Goal: Task Accomplishment & Management: Complete application form

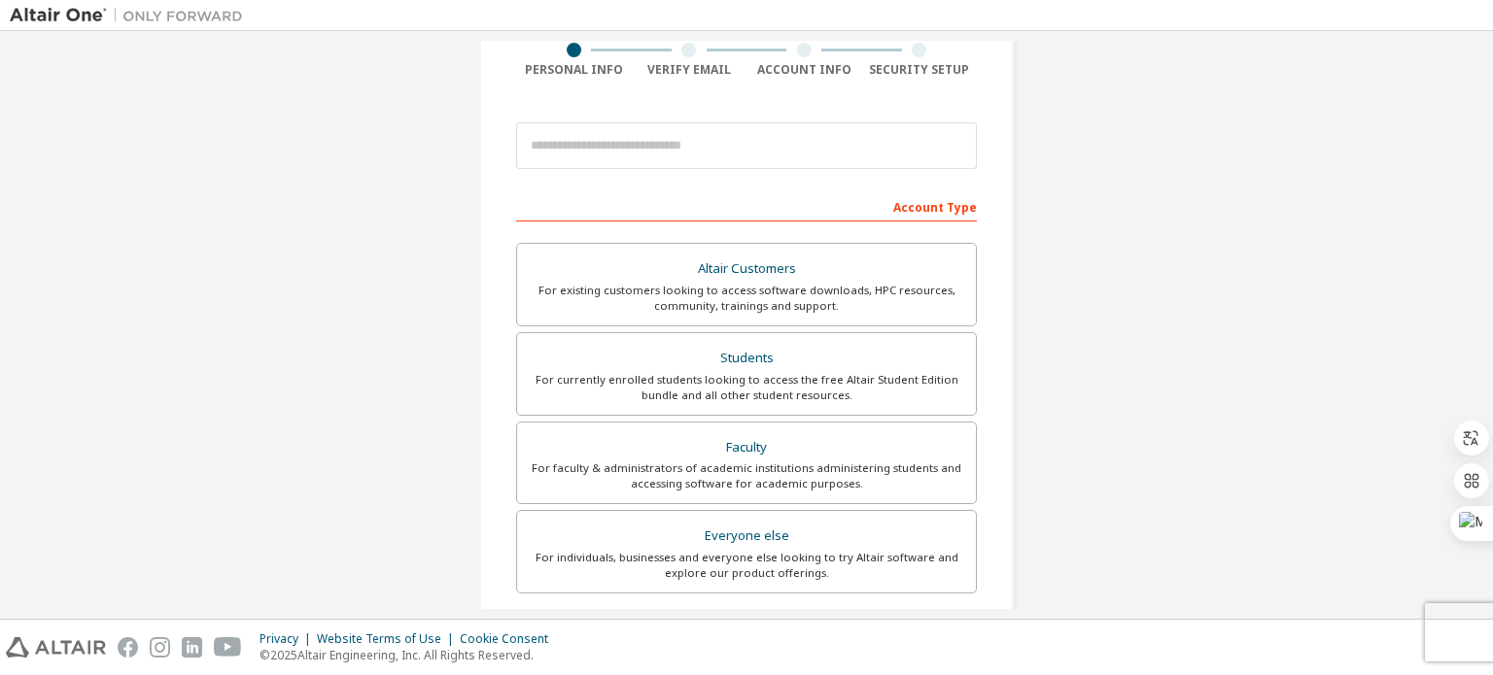
scroll to position [194, 0]
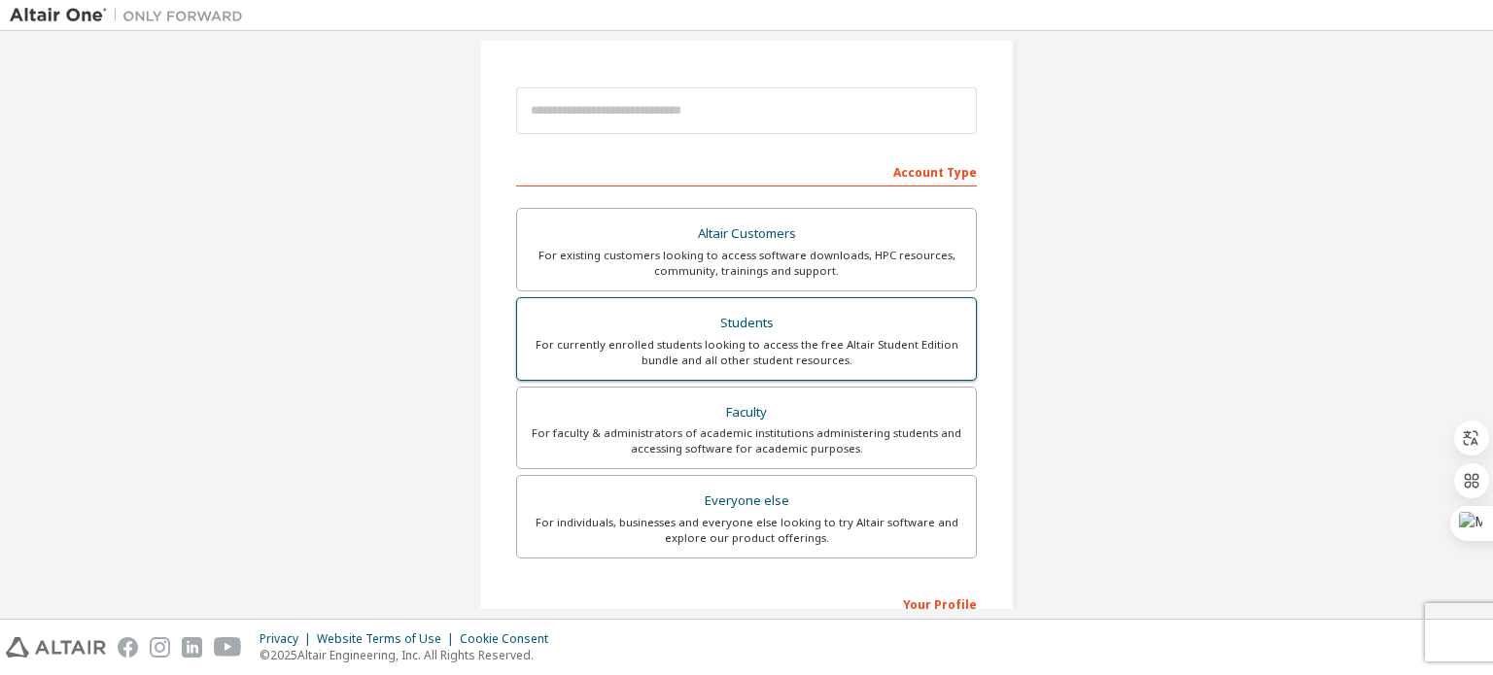
click at [731, 337] on div "For currently enrolled students looking to access the free Altair Student Editi…" at bounding box center [746, 352] width 435 height 31
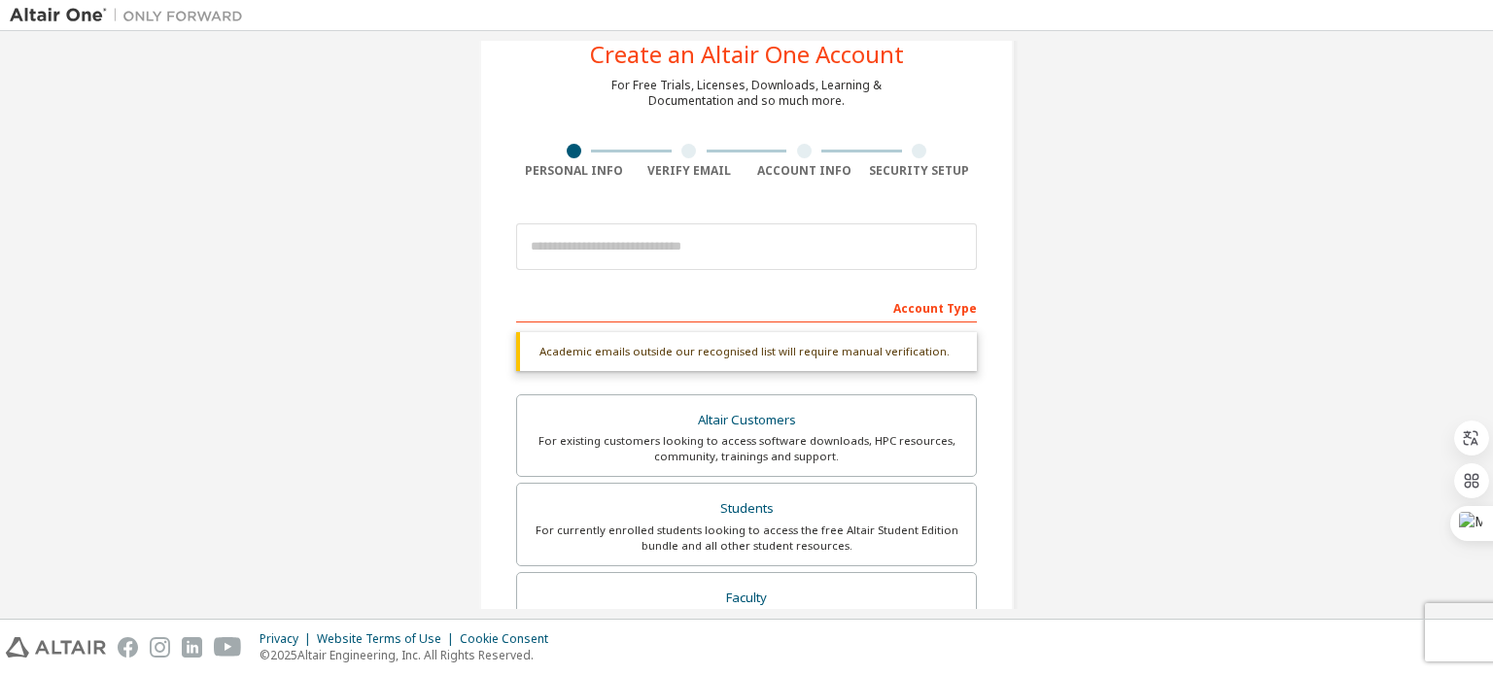
scroll to position [0, 0]
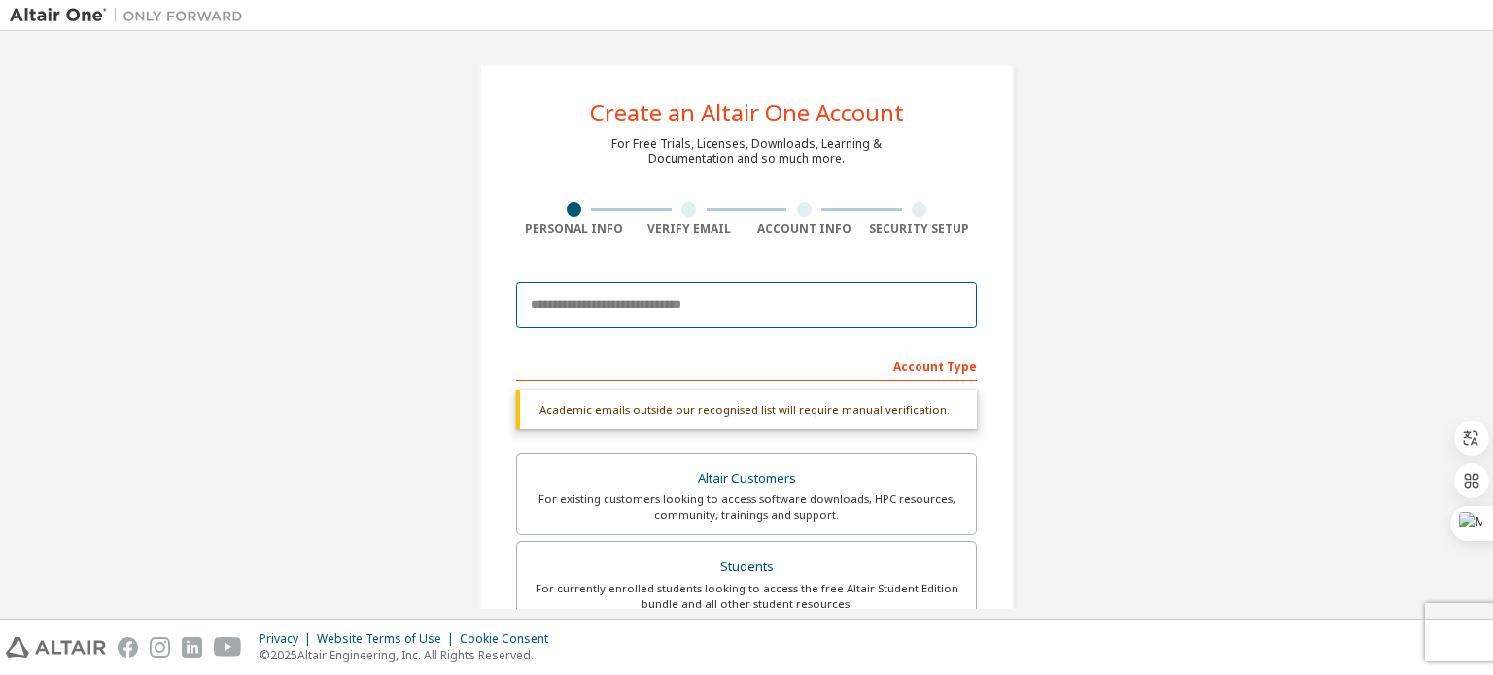
click at [743, 302] on input "email" at bounding box center [746, 305] width 461 height 47
type input "**********"
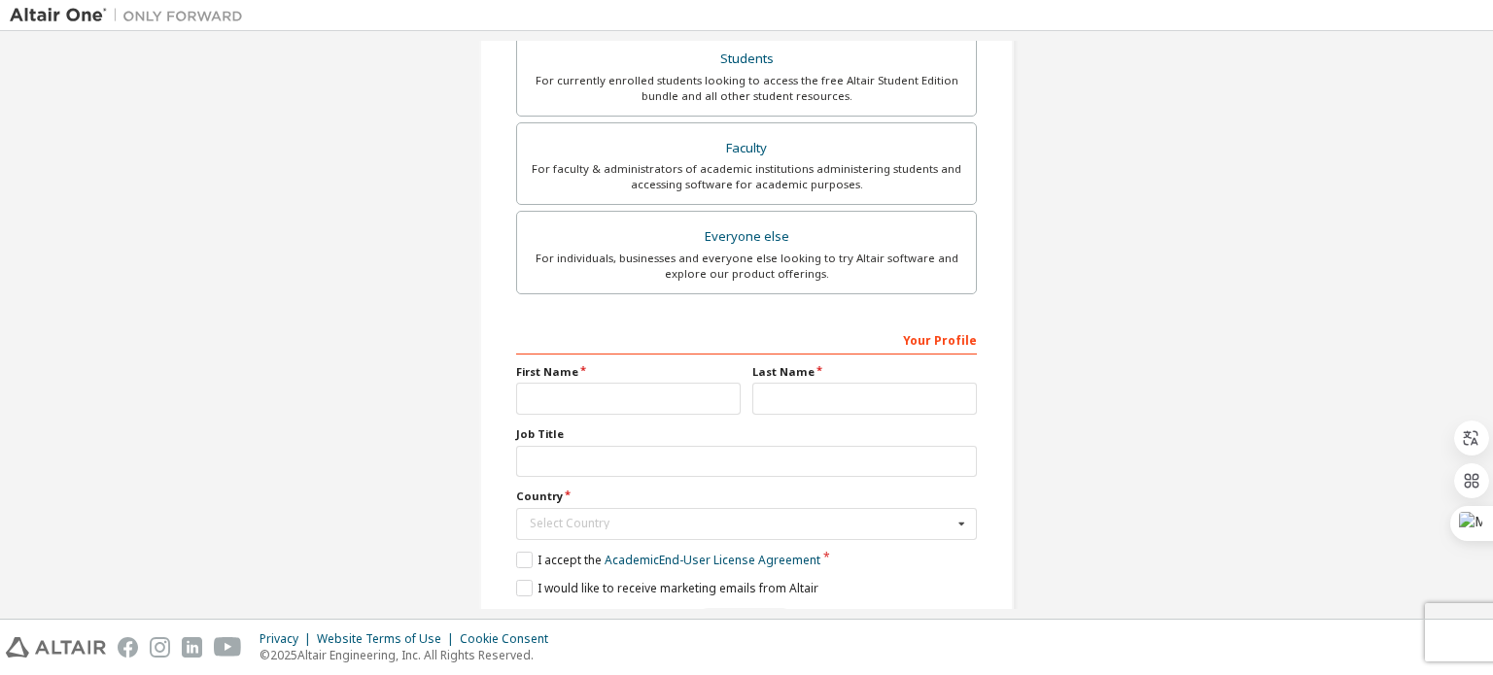
scroll to position [486, 0]
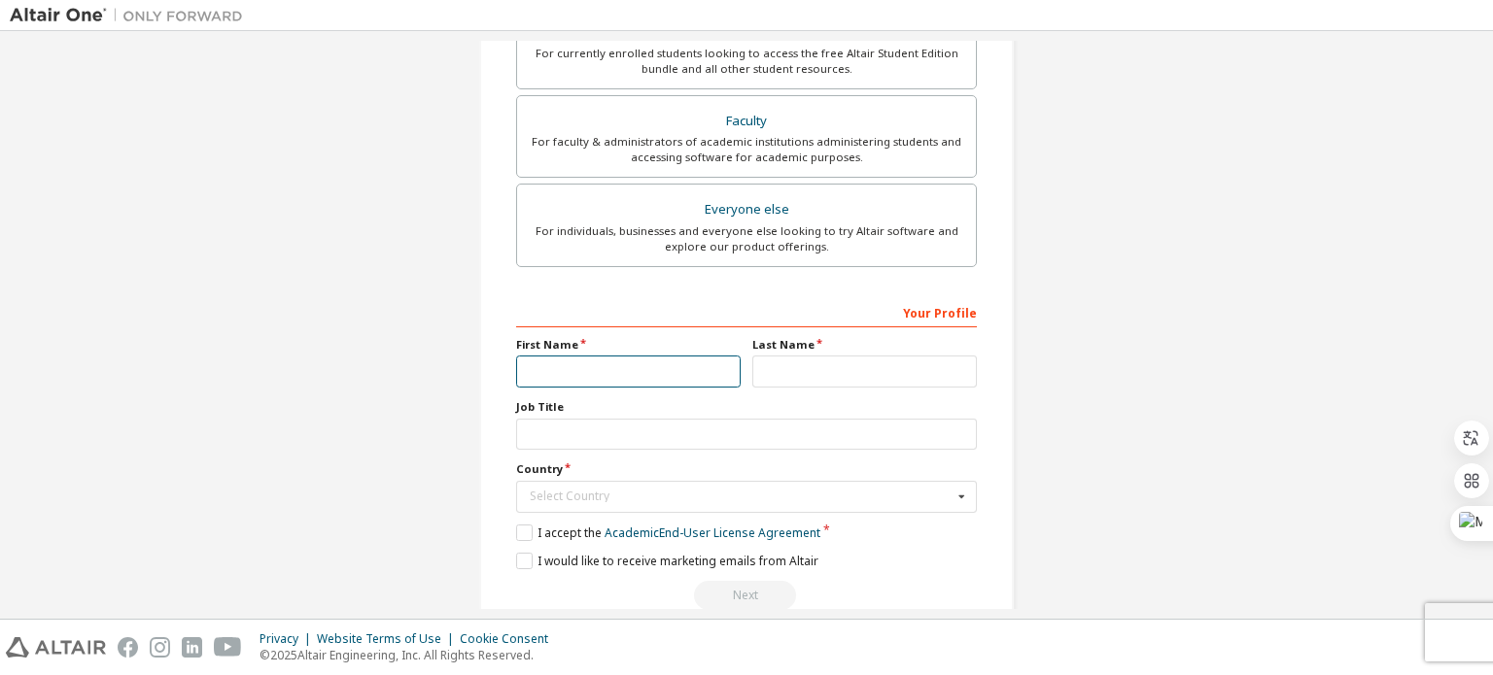
click at [692, 367] on input "text" at bounding box center [628, 372] width 224 height 32
type input "*****"
click at [766, 356] on input "text" at bounding box center [864, 372] width 224 height 32
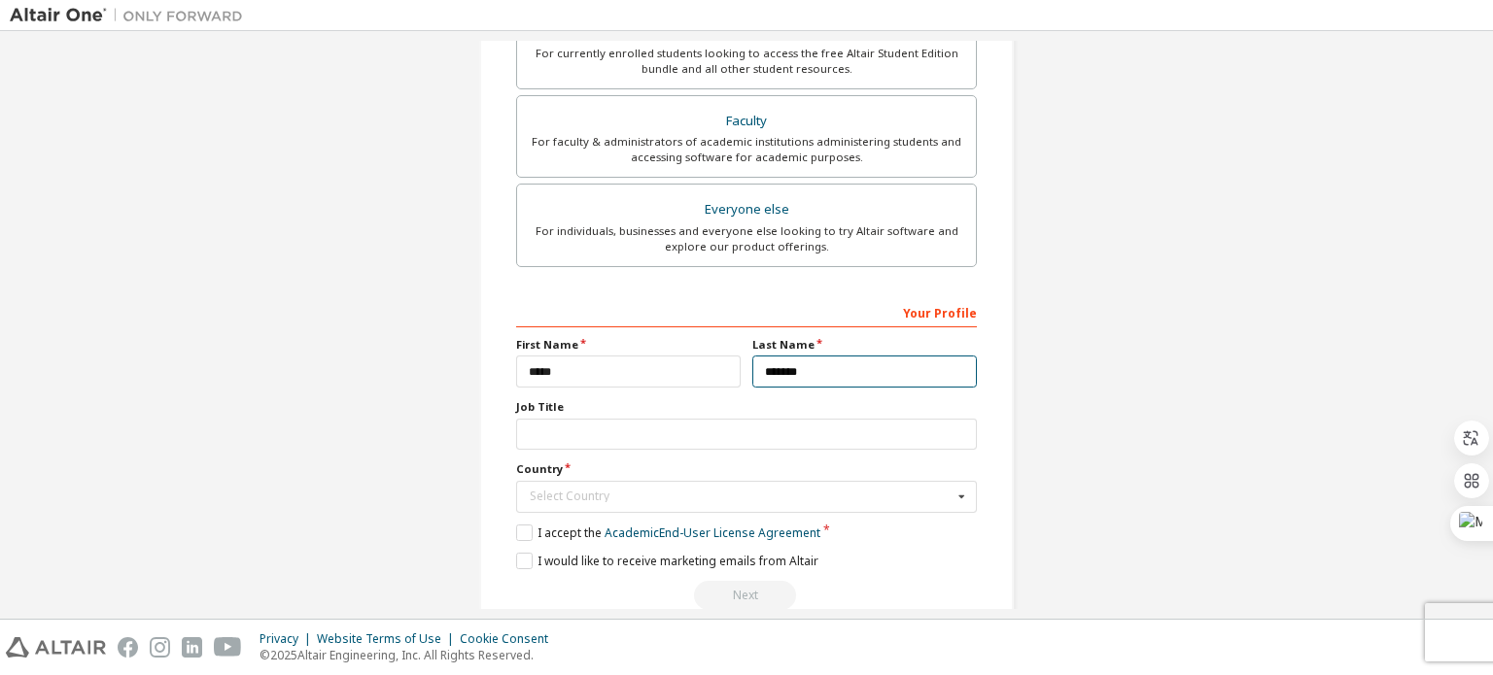
type input "*******"
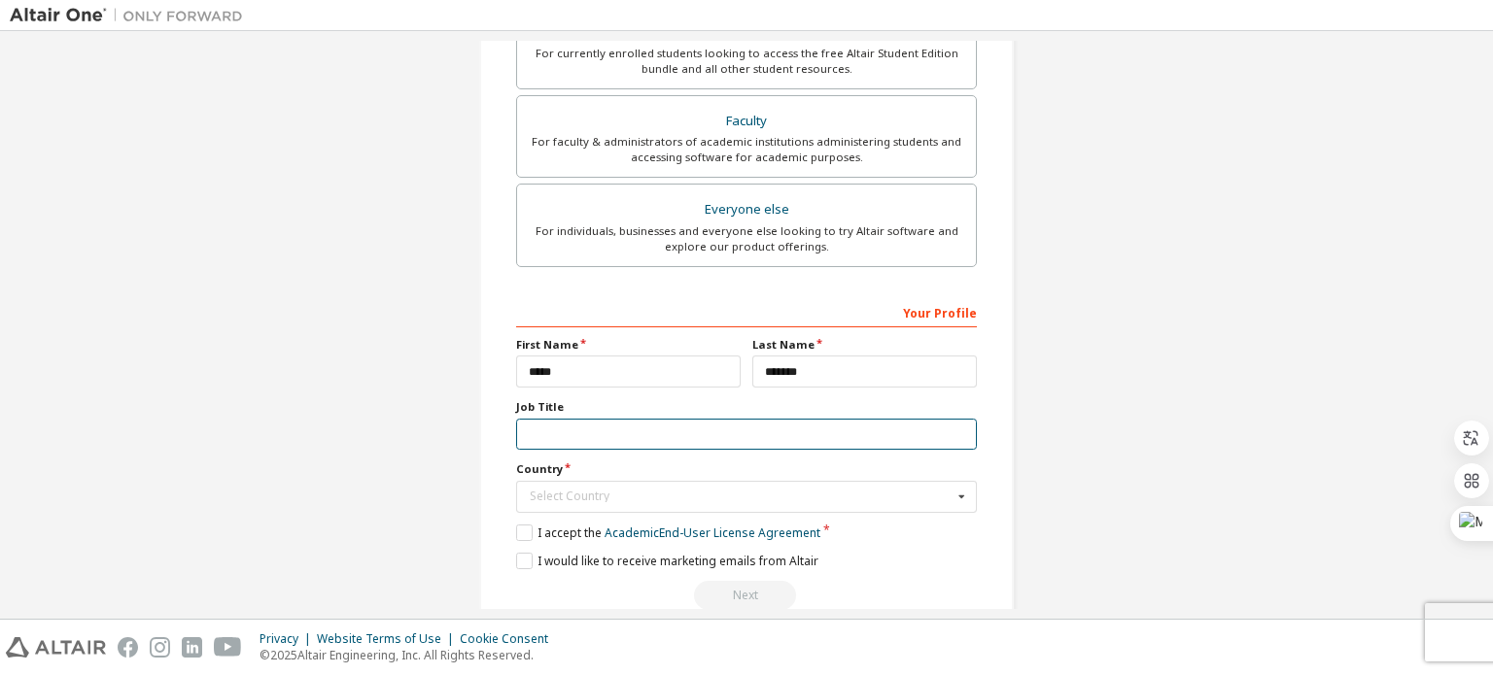
click at [644, 437] on input "text" at bounding box center [746, 435] width 461 height 32
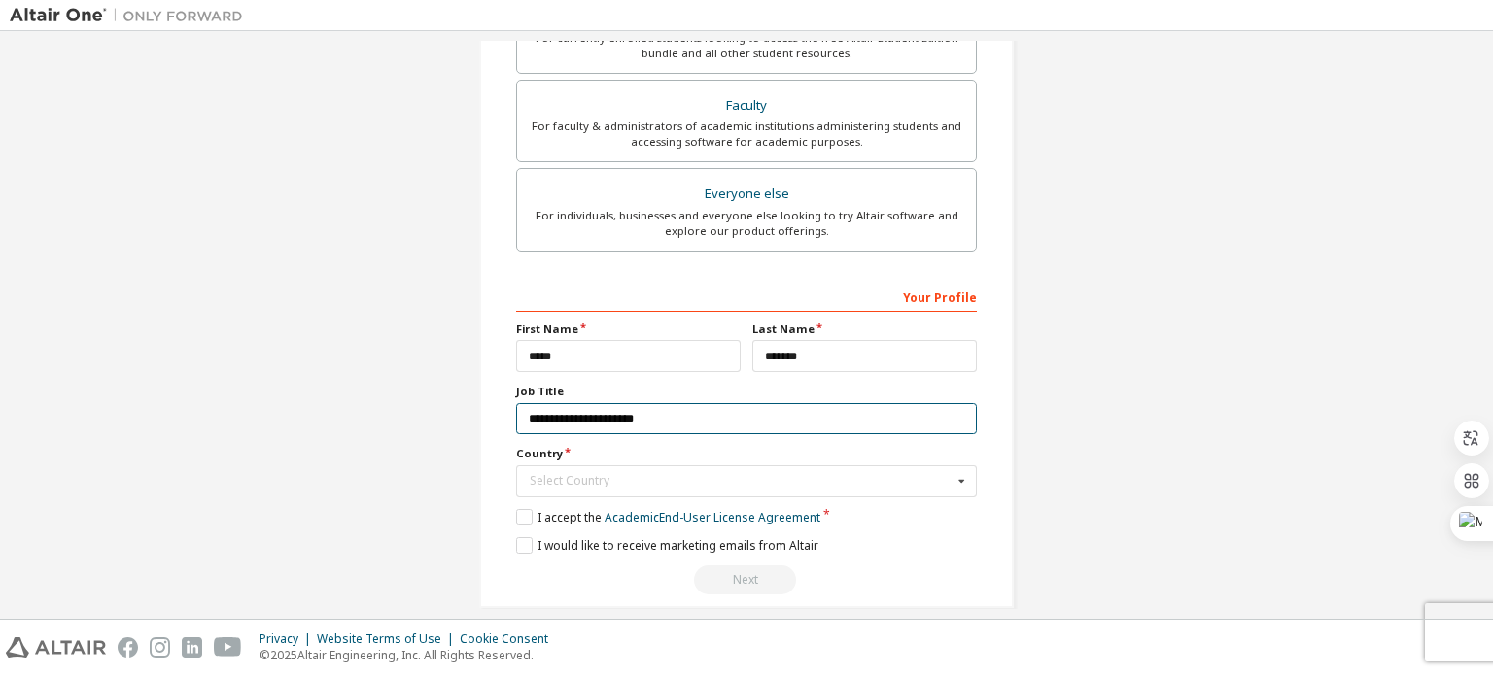
scroll to position [518, 0]
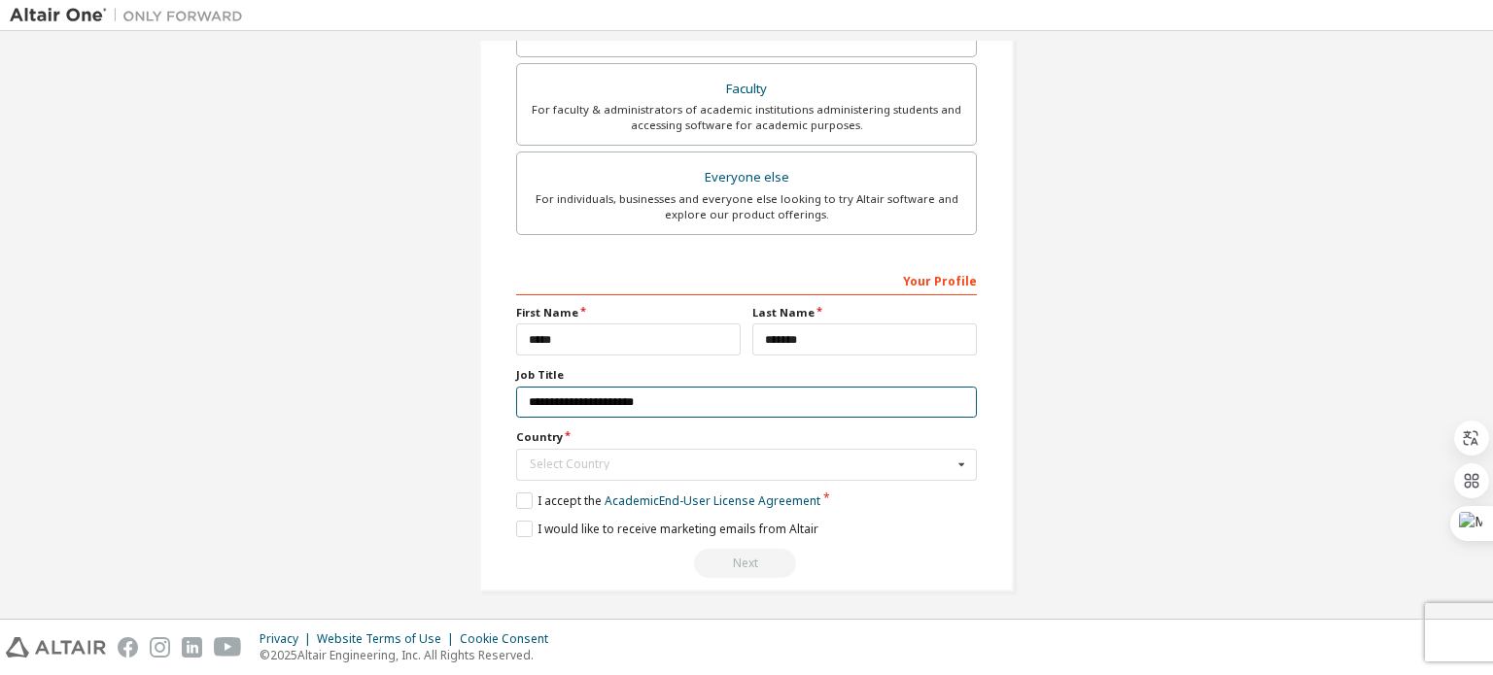
type input "**********"
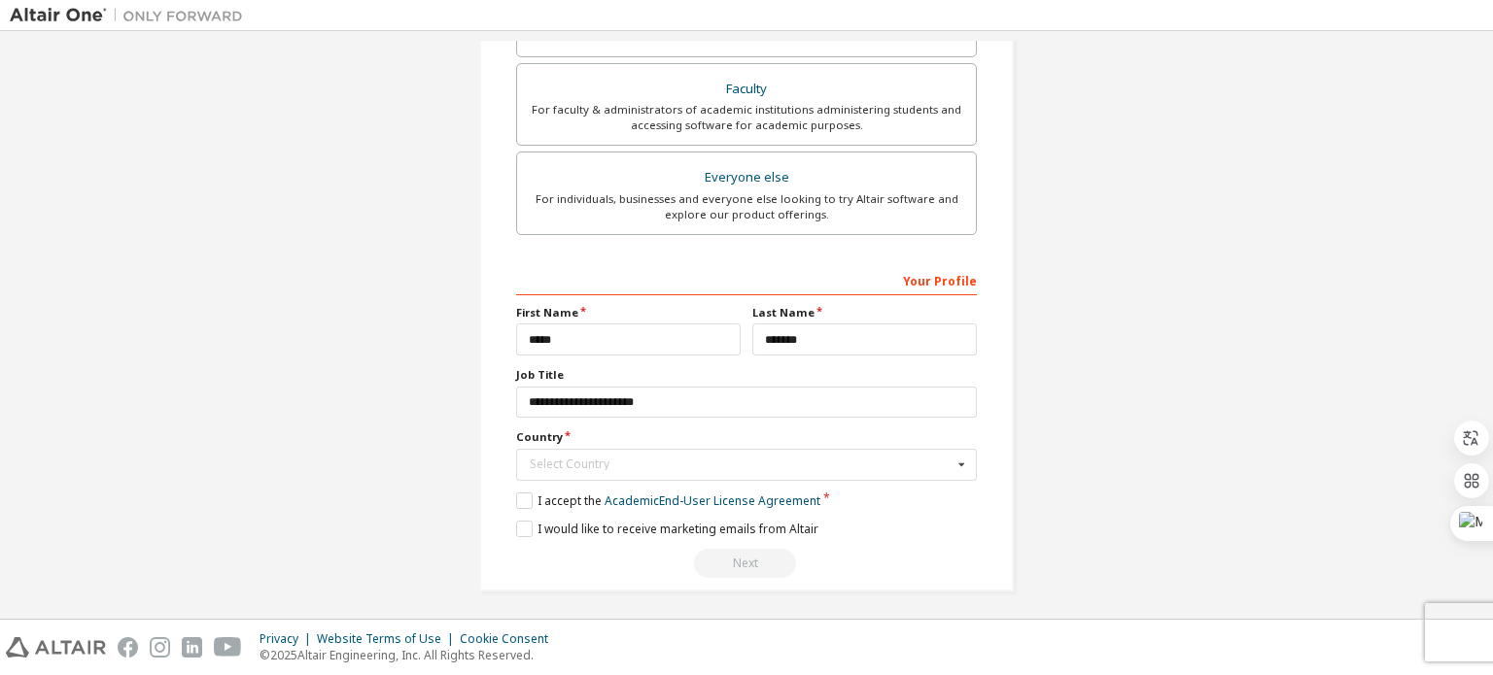
click at [641, 441] on label "Country" at bounding box center [746, 438] width 461 height 16
click at [639, 450] on input "text" at bounding box center [747, 465] width 459 height 30
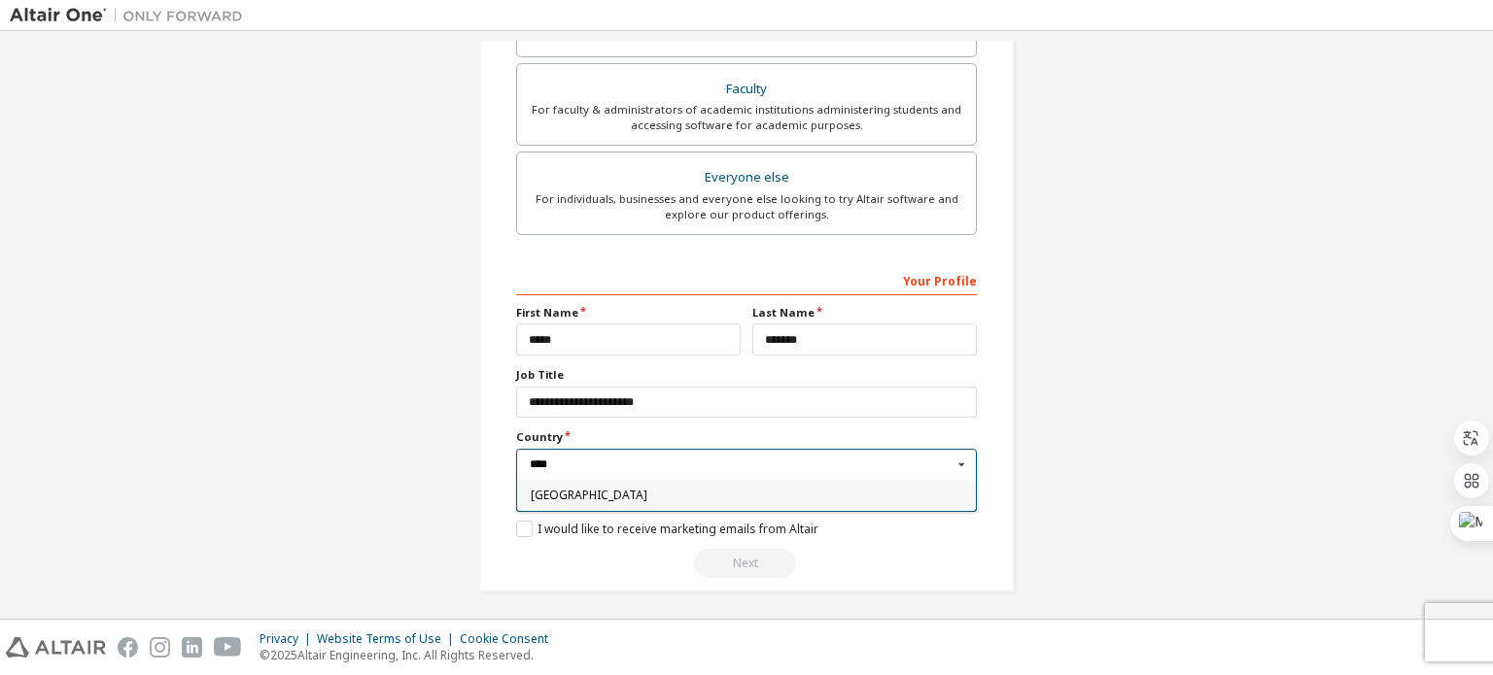
type input "****"
click at [614, 490] on span "[GEOGRAPHIC_DATA]" at bounding box center [747, 496] width 432 height 12
type input "***"
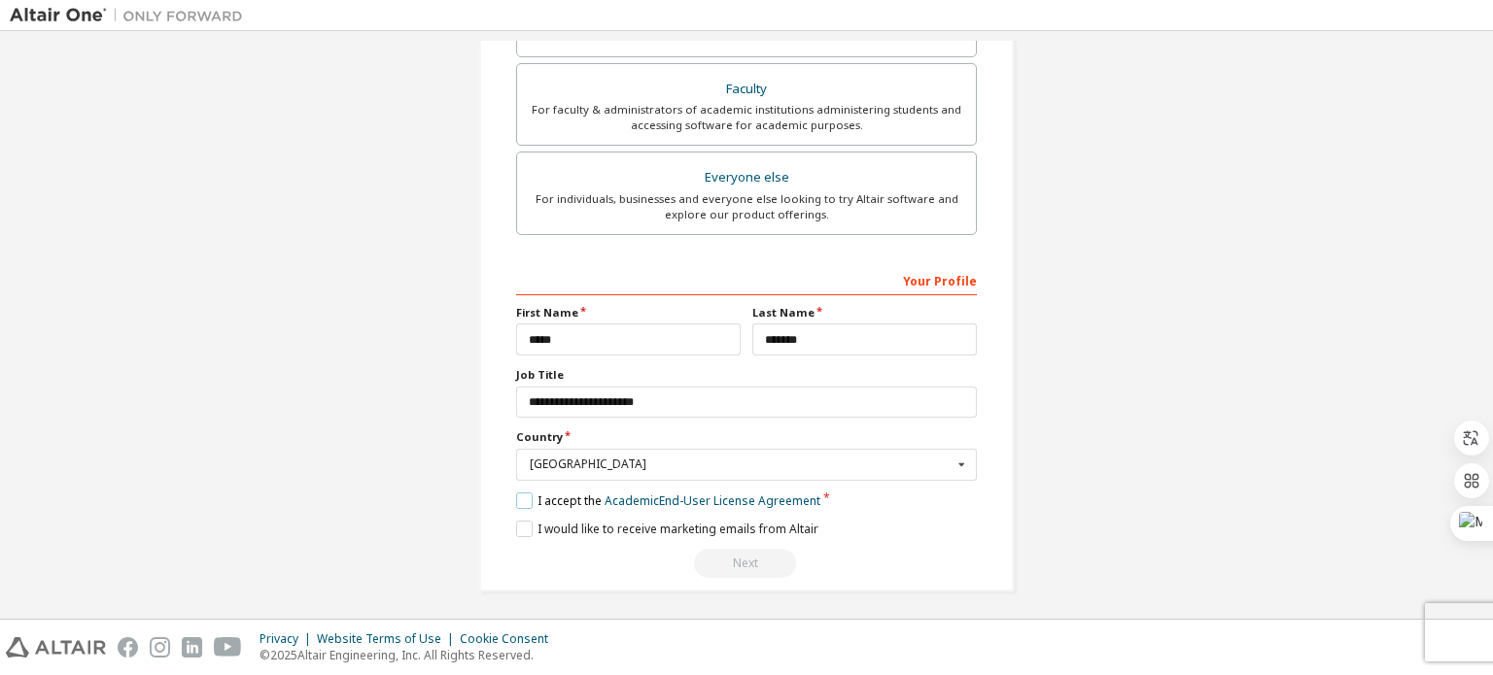
click at [520, 501] on label "I accept the Academic End-User License Agreement" at bounding box center [668, 501] width 304 height 17
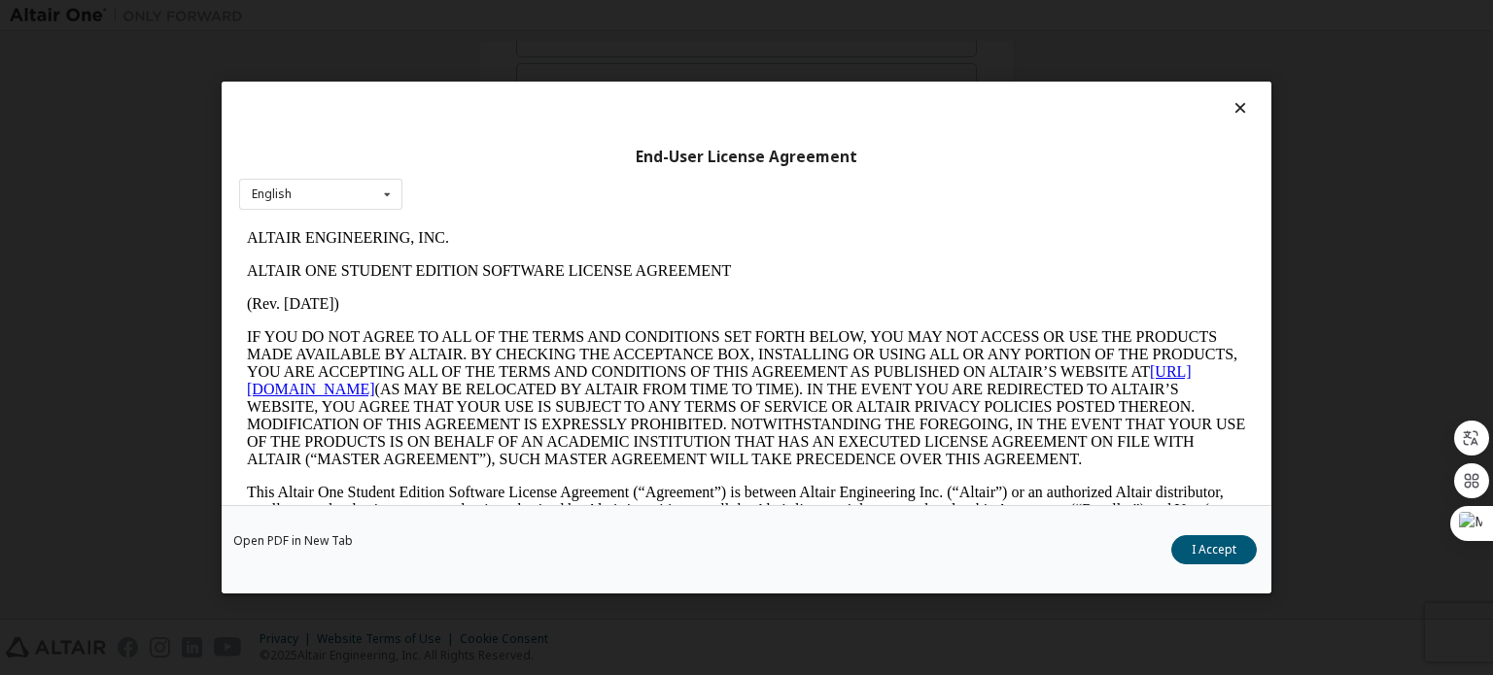
scroll to position [0, 0]
click at [384, 213] on div "End-User License Agreement English English" at bounding box center [747, 294] width 1050 height 424
click at [384, 202] on icon at bounding box center [387, 195] width 24 height 30
click at [361, 212] on div "English" at bounding box center [320, 224] width 161 height 31
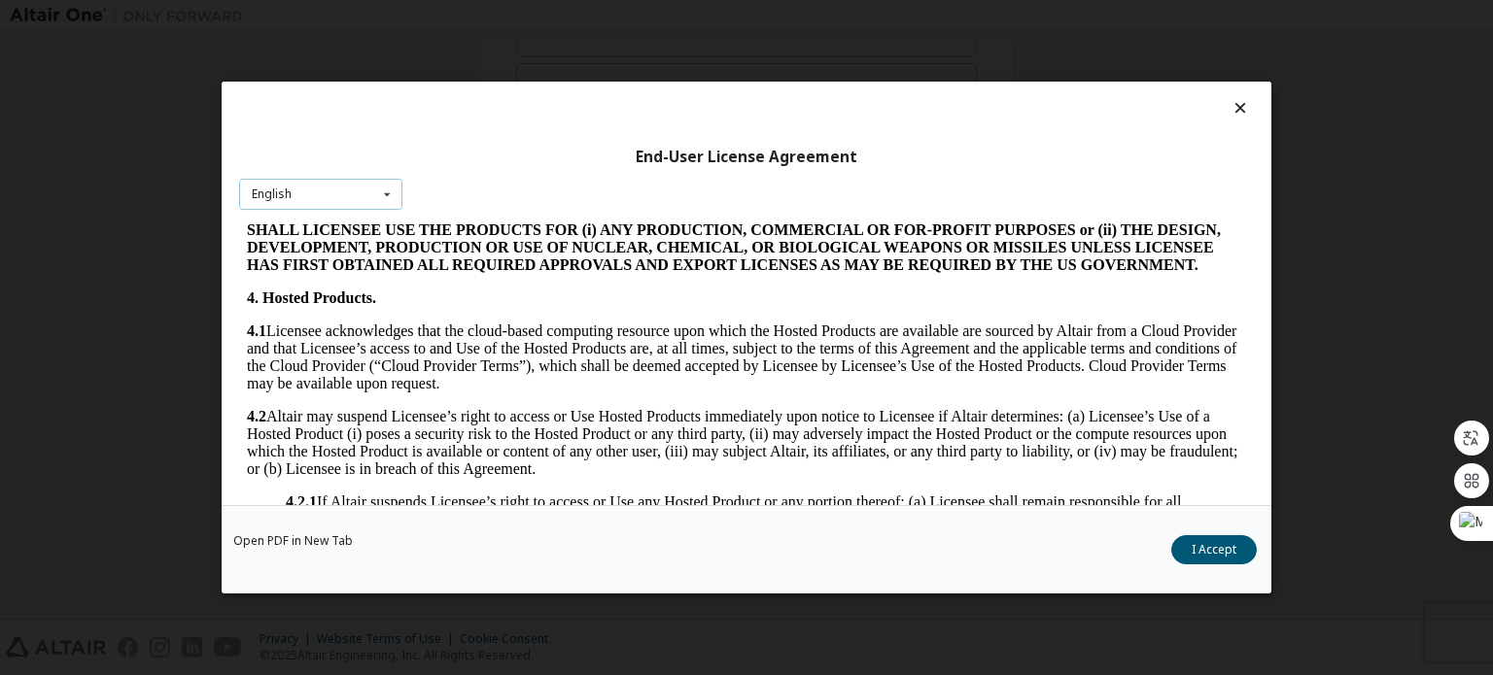
scroll to position [1555, 0]
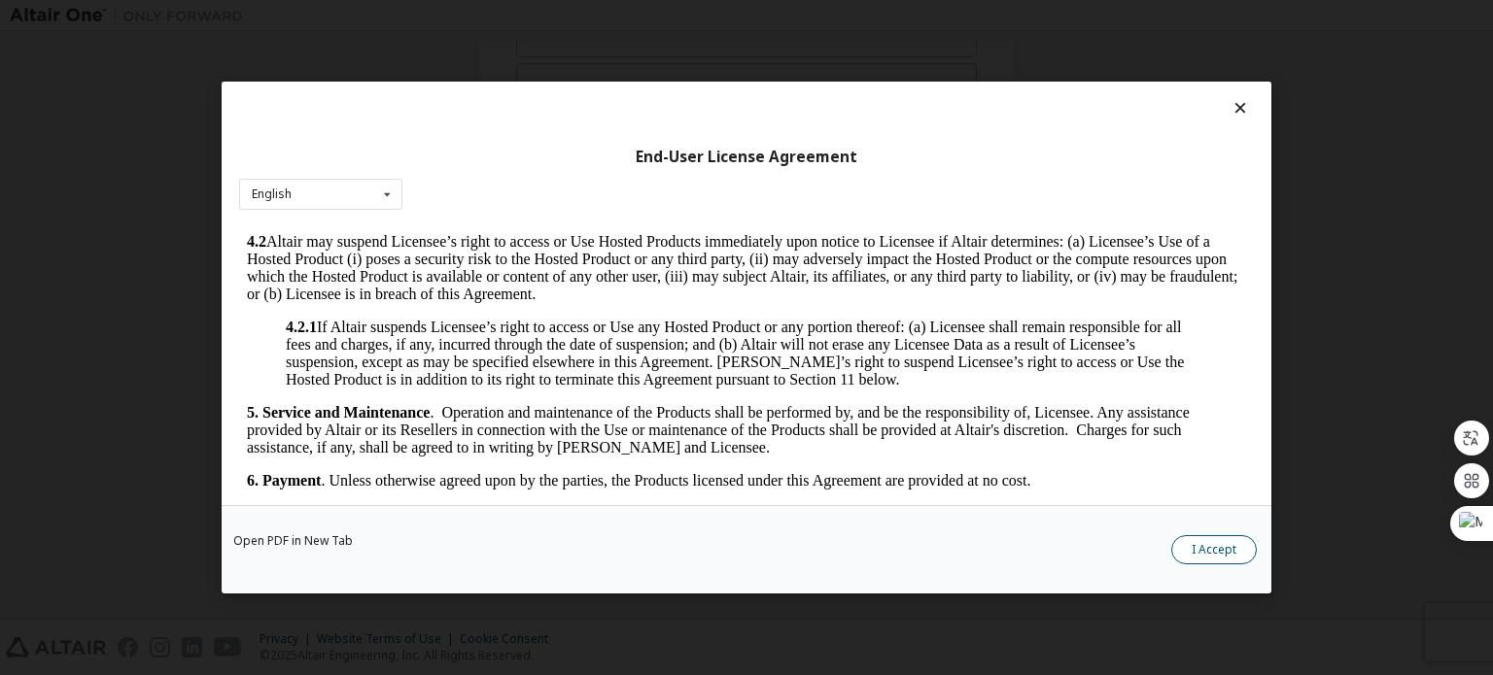
click at [1197, 545] on button "I Accept" at bounding box center [1214, 549] width 86 height 29
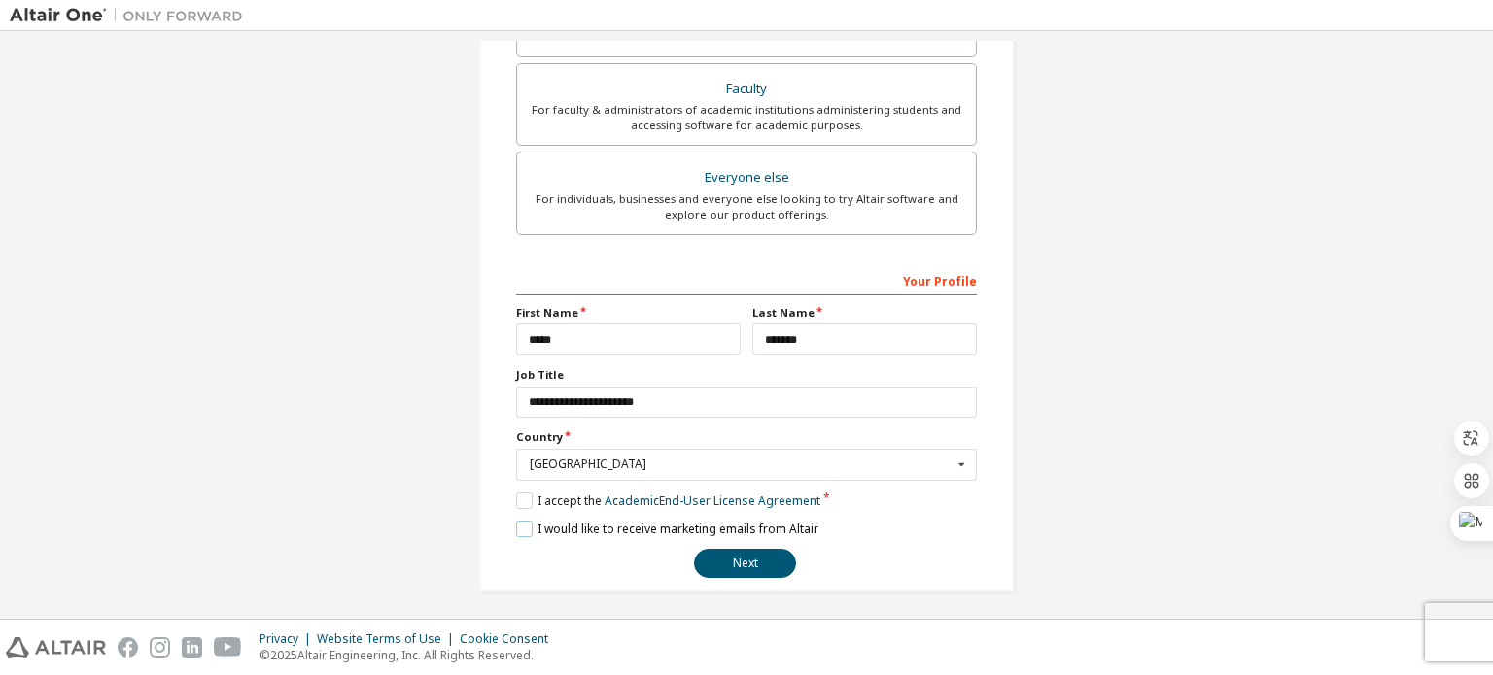
click at [525, 523] on label "I would like to receive marketing emails from Altair" at bounding box center [667, 529] width 302 height 17
click at [526, 528] on label "I would like to receive marketing emails from Altair" at bounding box center [667, 529] width 302 height 17
click at [718, 551] on button "Next" at bounding box center [745, 563] width 102 height 29
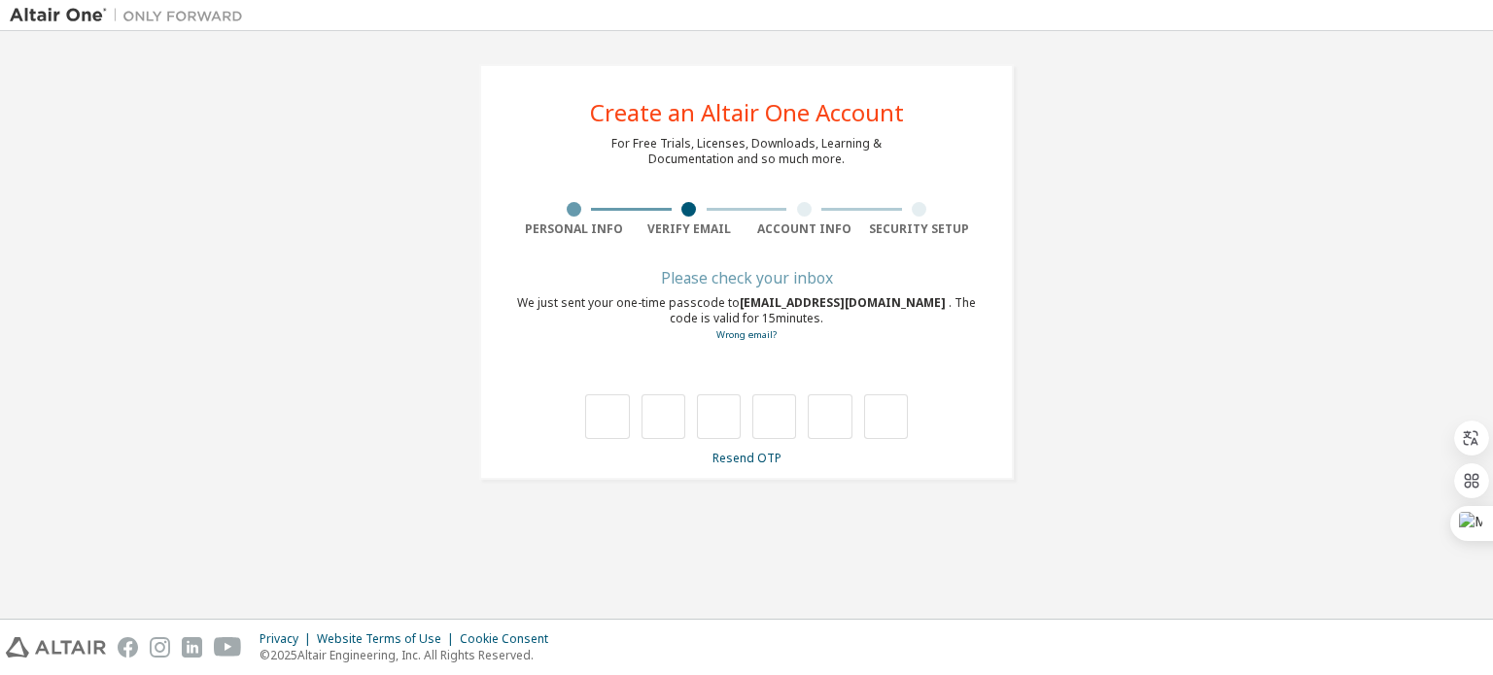
scroll to position [0, 0]
type input "*"
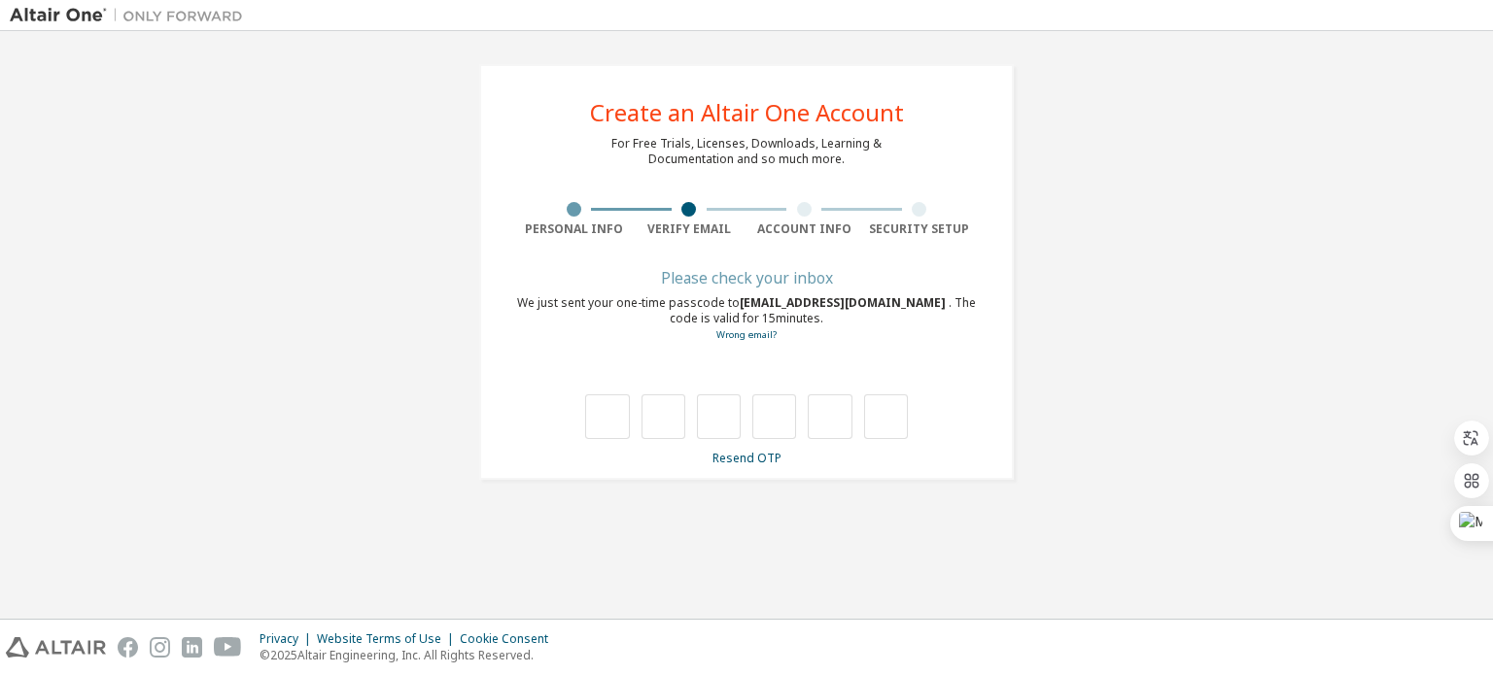
type input "*"
